Goal: Transaction & Acquisition: Purchase product/service

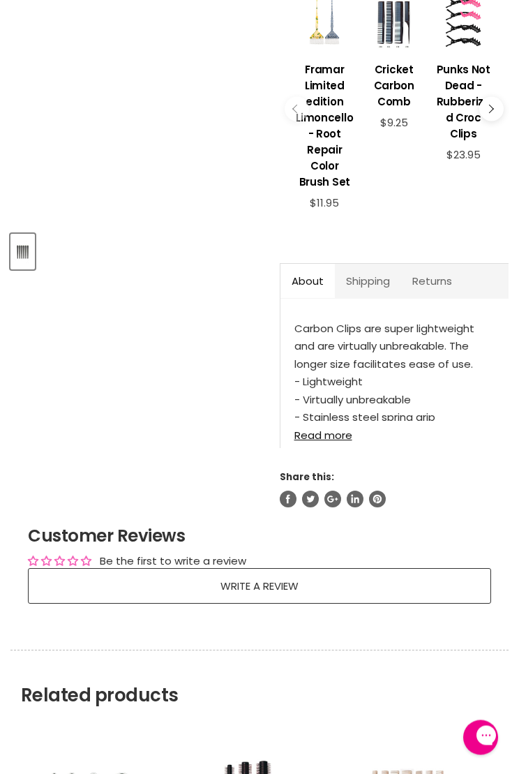
scroll to position [466, 0]
click at [342, 440] on link "Read more" at bounding box center [395, 430] width 200 height 20
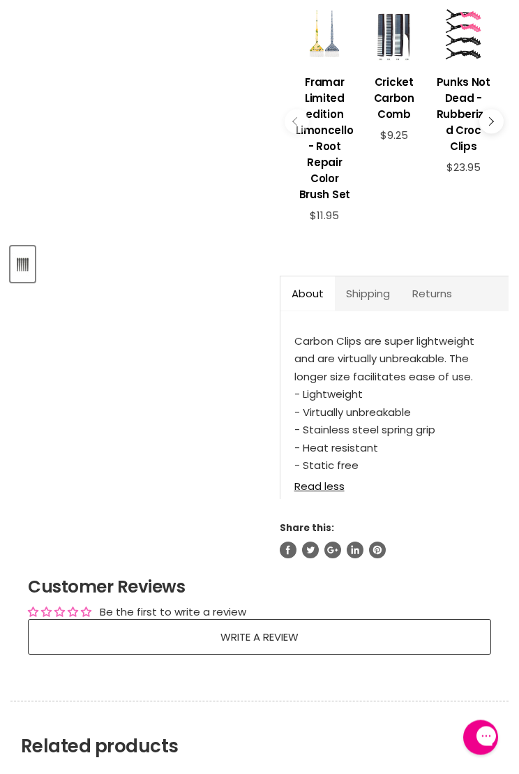
scroll to position [441, 0]
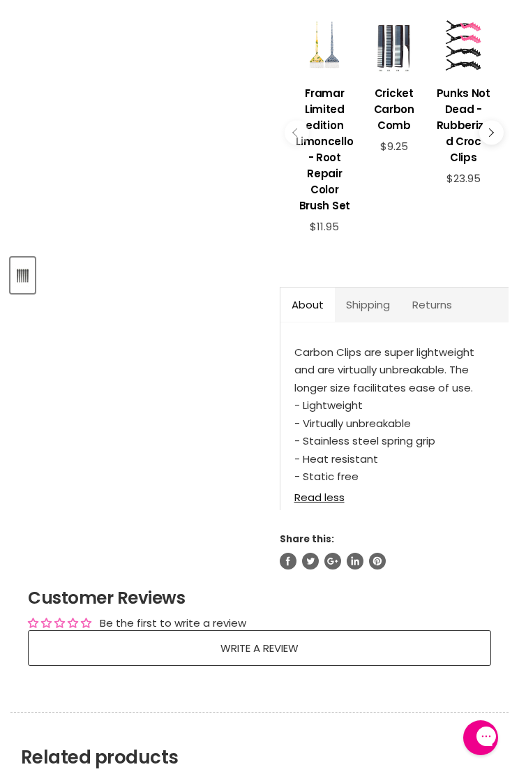
click at [373, 308] on link "Shipping" at bounding box center [368, 305] width 66 height 34
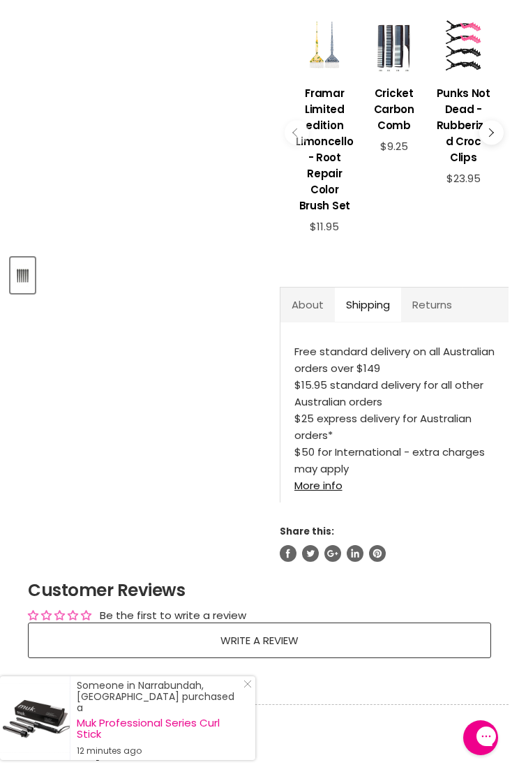
click at [317, 314] on link "About" at bounding box center [308, 305] width 54 height 34
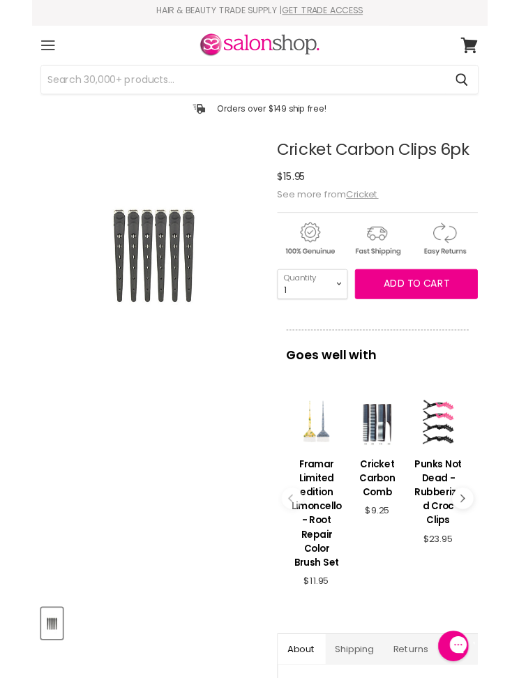
scroll to position [0, 0]
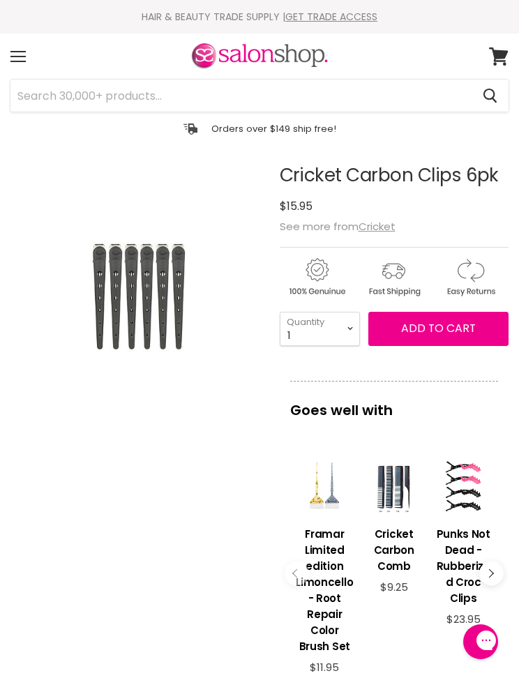
click at [355, 20] on link "GET TRADE ACCESS" at bounding box center [331, 17] width 92 height 14
click at [428, 332] on span "Add to cart" at bounding box center [438, 328] width 75 height 16
click at [464, 334] on span "Add to cart" at bounding box center [438, 328] width 75 height 16
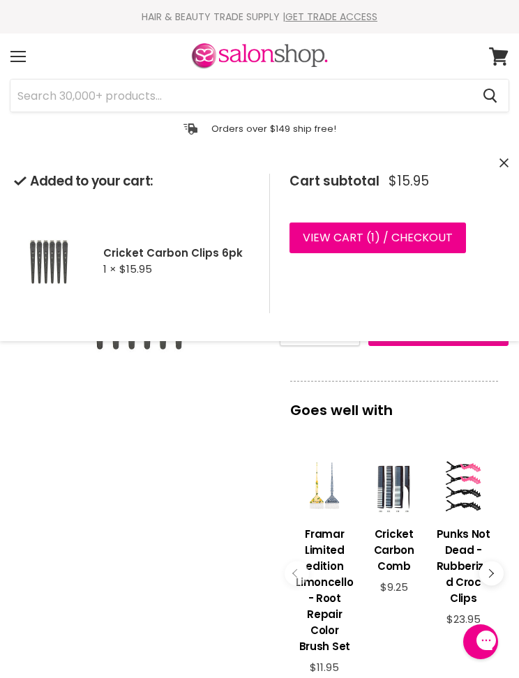
click at [415, 235] on link "View cart ( 1 ) / Checkout" at bounding box center [378, 238] width 177 height 31
